Goal: Communication & Community: Answer question/provide support

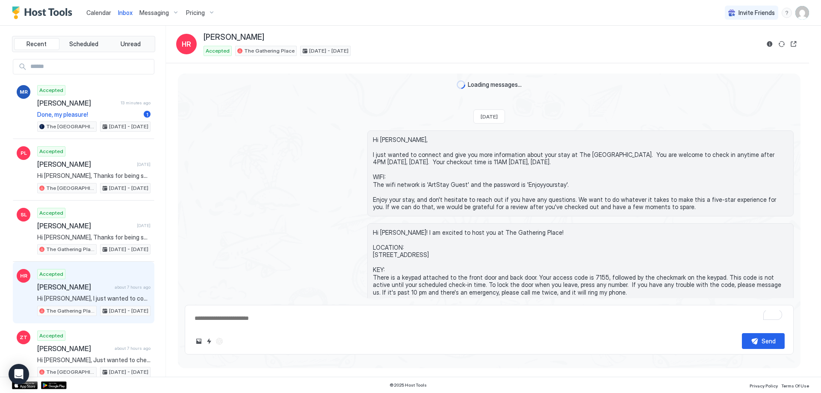
scroll to position [275, 0]
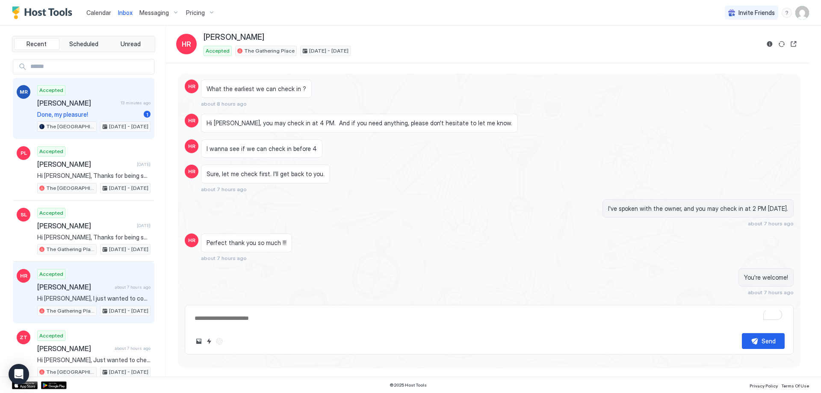
click at [95, 108] on div "Accepted [PERSON_NAME] 13 minutes ago Done, my pleasure! 1 The Airplane Art Hou…" at bounding box center [93, 108] width 113 height 47
type textarea "*"
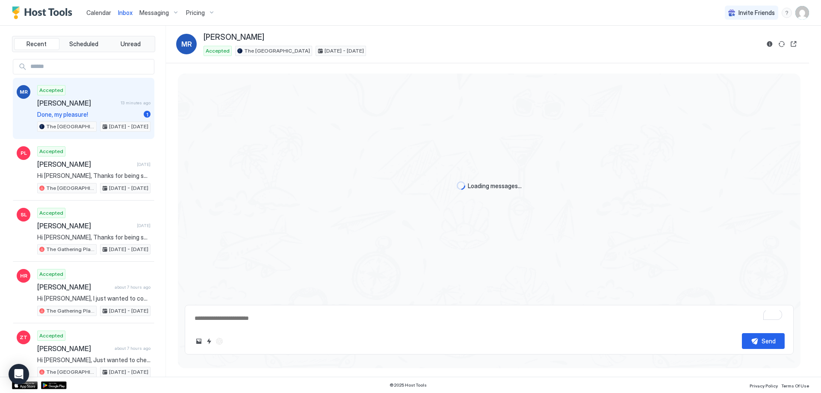
scroll to position [1057, 0]
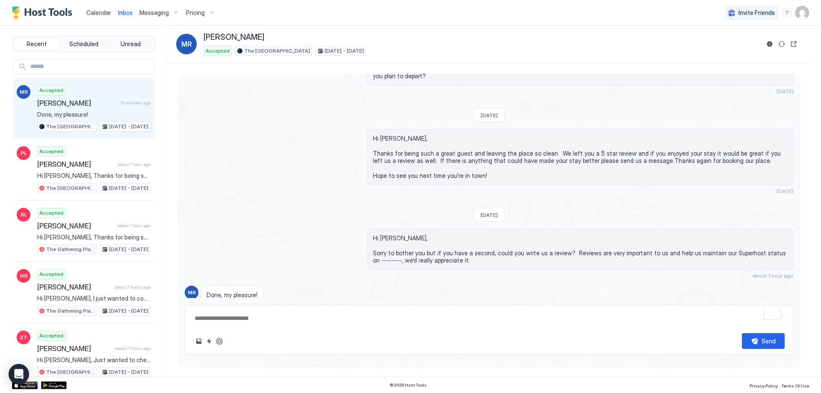
click at [279, 317] on textarea "To enrich screen reader interactions, please activate Accessibility in Grammarl…" at bounding box center [489, 319] width 591 height 16
click at [764, 340] on div "Send" at bounding box center [769, 341] width 14 height 9
click at [457, 326] on textarea "**********" at bounding box center [489, 319] width 591 height 16
type textarea "**********"
click at [765, 340] on div "Send" at bounding box center [769, 341] width 14 height 9
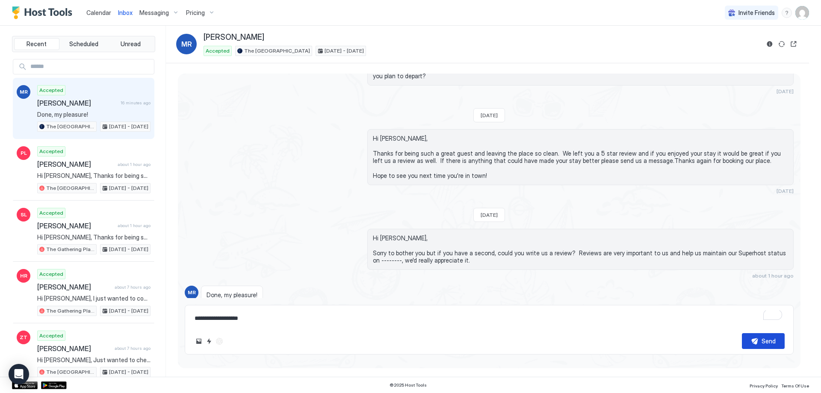
scroll to position [1092, 0]
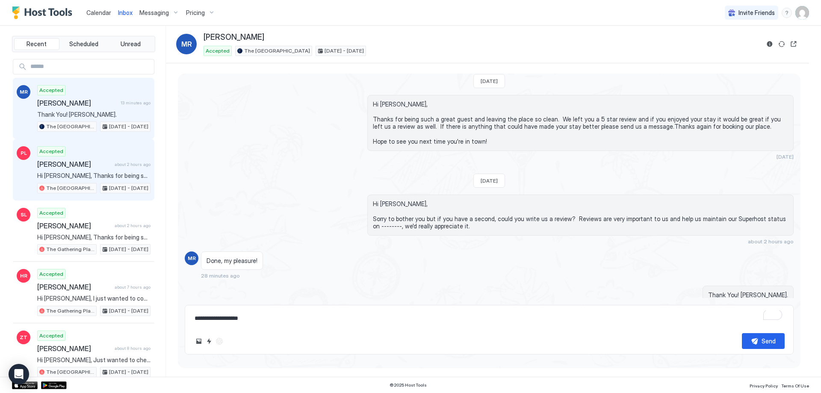
click at [99, 163] on span "[PERSON_NAME]" at bounding box center [74, 164] width 74 height 9
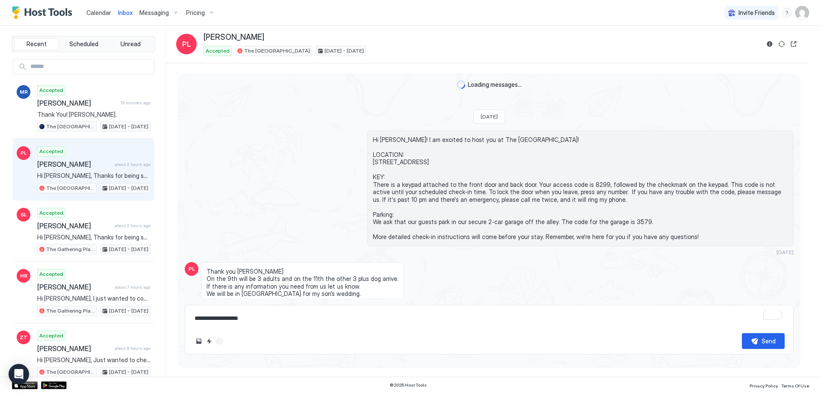
scroll to position [864, 0]
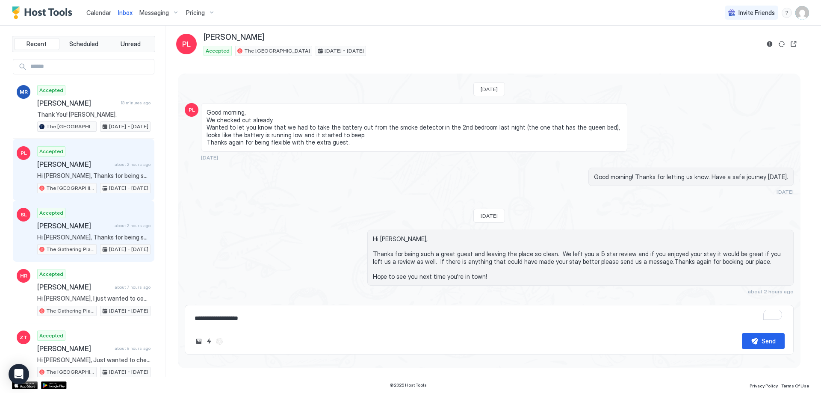
click at [91, 222] on span "[PERSON_NAME]" at bounding box center [74, 226] width 74 height 9
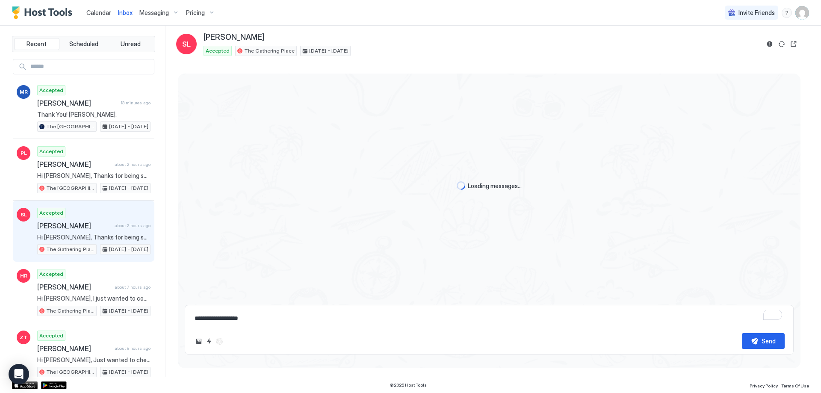
scroll to position [978, 0]
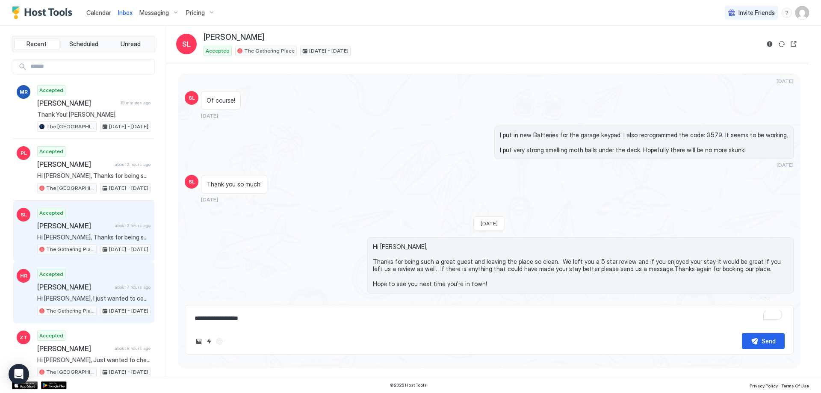
click at [87, 272] on div "Accepted [PERSON_NAME] about 7 hours ago Hi [PERSON_NAME], I just wanted to con…" at bounding box center [93, 292] width 113 height 47
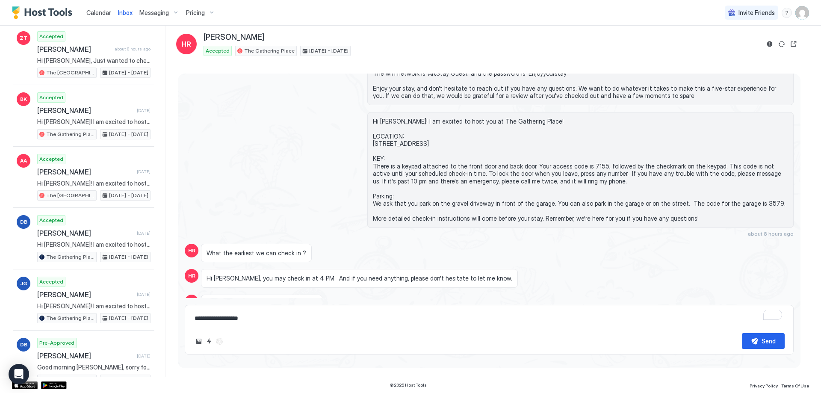
scroll to position [282, 0]
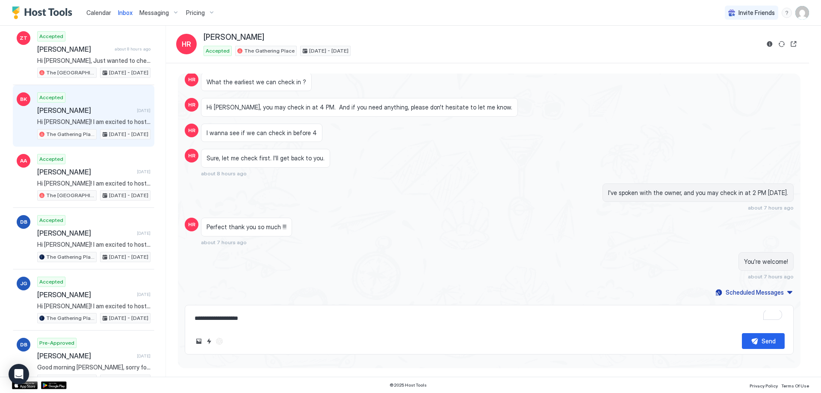
click at [97, 99] on div "Accepted [PERSON_NAME] [DATE] Hi [PERSON_NAME]! I am excited to host you at The…" at bounding box center [93, 115] width 113 height 47
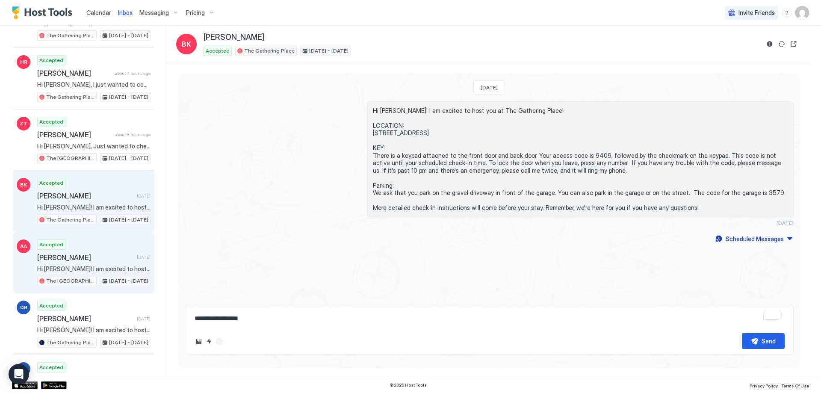
scroll to position [299, 0]
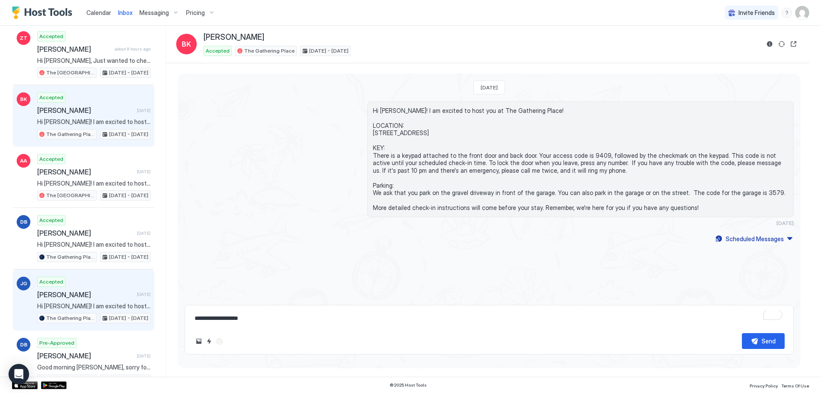
click at [112, 301] on div "Accepted [PERSON_NAME] [DATE] Hi [PERSON_NAME]! I am excited to host you at The…" at bounding box center [93, 300] width 113 height 47
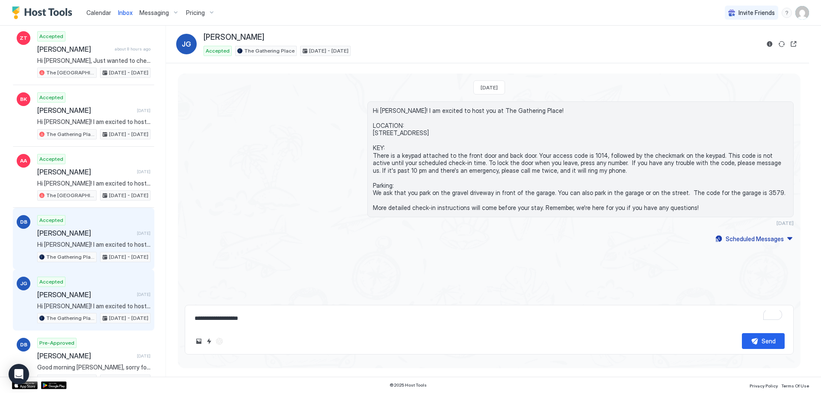
click at [97, 235] on span "[PERSON_NAME]" at bounding box center [85, 233] width 96 height 9
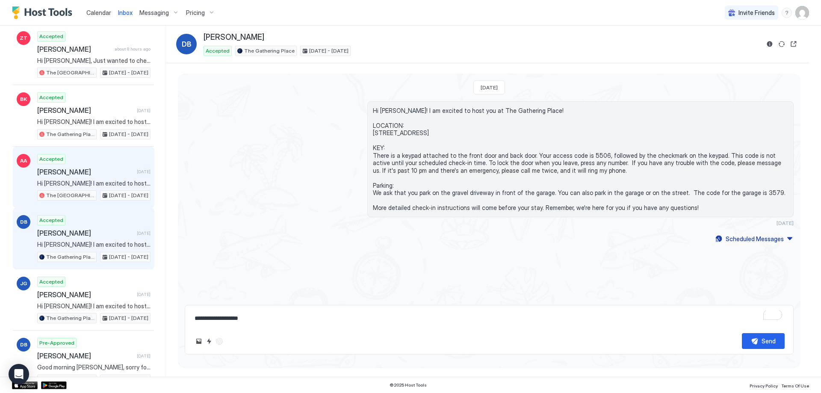
click at [99, 187] on div "Accepted [PERSON_NAME] [DATE] Hi [PERSON_NAME]! I am excited to host you at The…" at bounding box center [93, 177] width 113 height 47
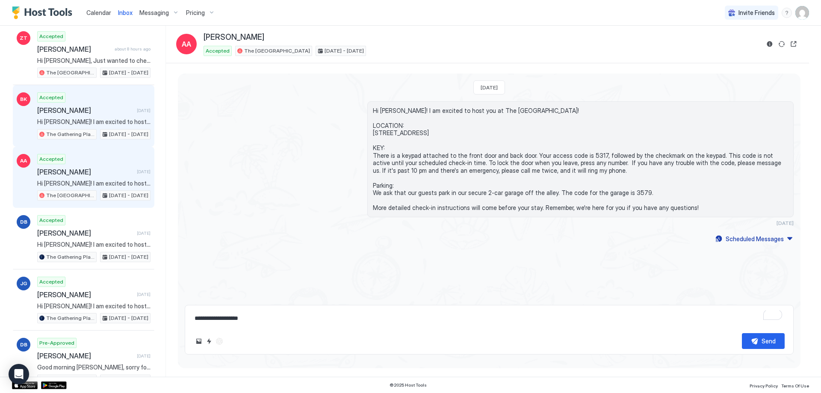
click at [92, 124] on span "Hi [PERSON_NAME]! I am excited to host you at The Gathering Place! LOCATION: [S…" at bounding box center [93, 122] width 113 height 8
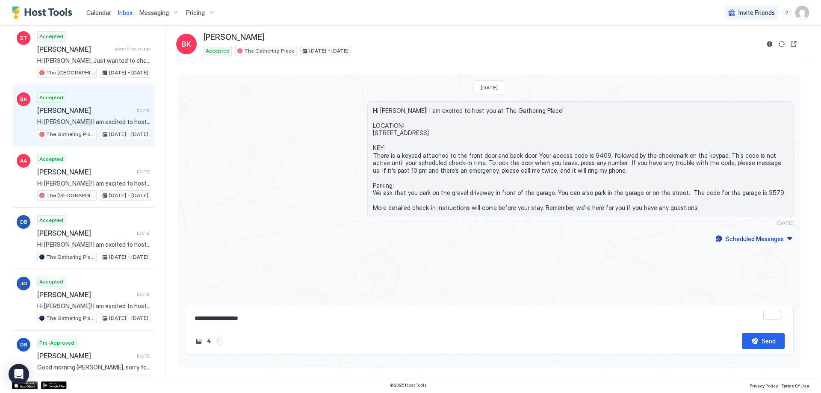
scroll to position [257, 0]
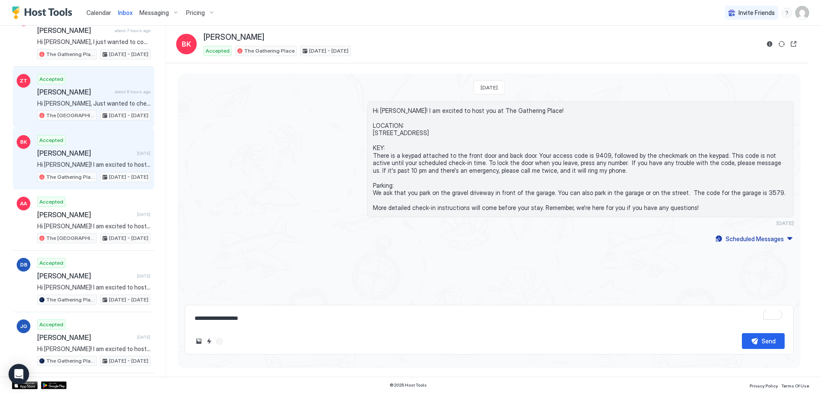
click at [92, 104] on span "Hi [PERSON_NAME], Just wanted to check in and make sure you have everything you…" at bounding box center [93, 104] width 113 height 8
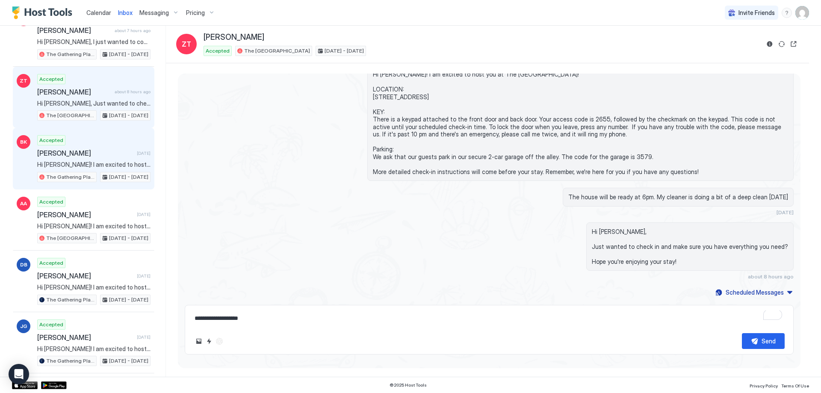
scroll to position [214, 0]
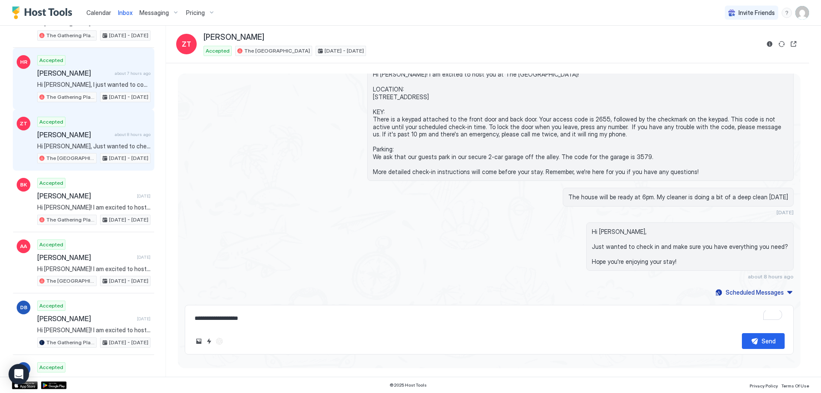
click at [116, 89] on div "Accepted [PERSON_NAME] about 7 hours ago Hi [PERSON_NAME], I just wanted to con…" at bounding box center [93, 78] width 113 height 47
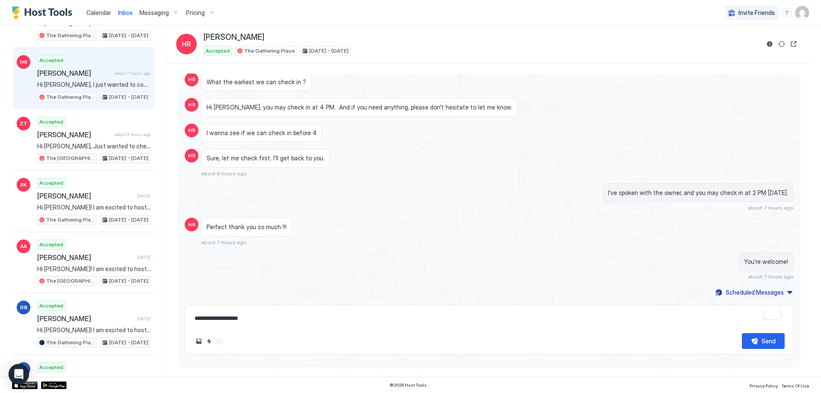
scroll to position [171, 0]
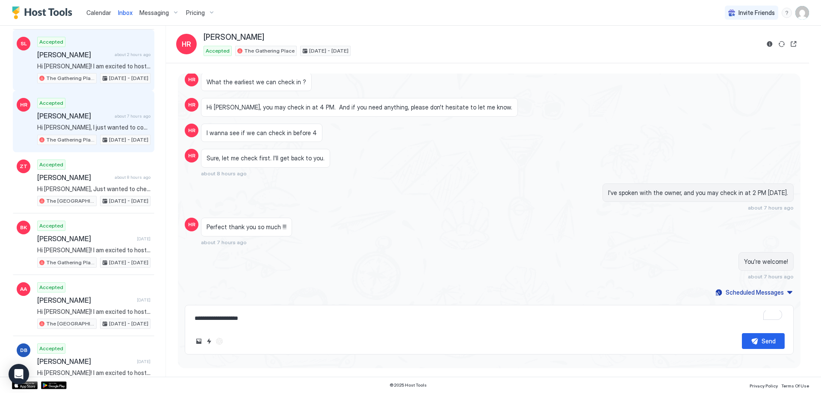
click at [111, 77] on span "[DATE] - [DATE]" at bounding box center [128, 78] width 39 height 8
